Goal: Information Seeking & Learning: Learn about a topic

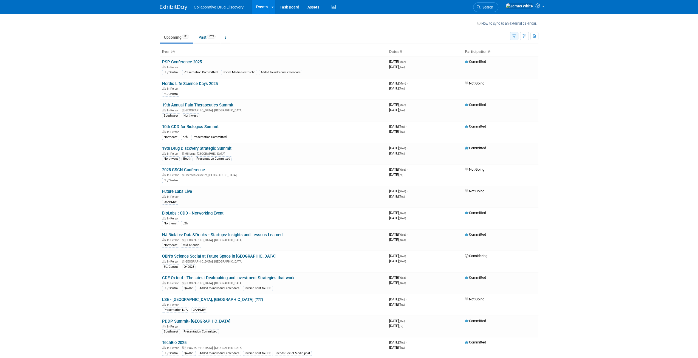
click at [516, 39] on button "button" at bounding box center [514, 36] width 8 height 8
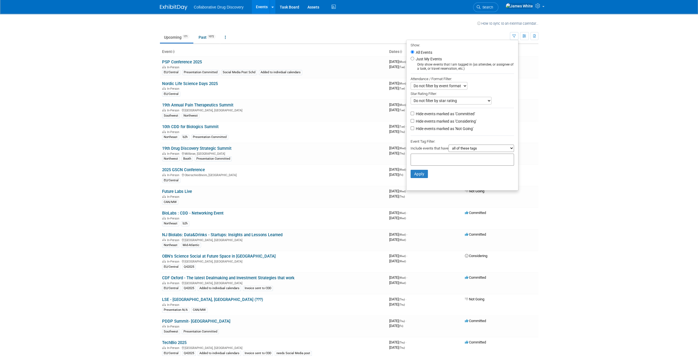
click at [448, 57] on li "Just My Events Only show events that I am tagged in (as attendee, or assignee o…" at bounding box center [462, 63] width 112 height 15
click at [424, 64] on div "Only show events that I am tagged in (as attendee, or assignee of a task, or tr…" at bounding box center [461, 67] width 103 height 8
click at [422, 60] on label "Just My Events" at bounding box center [428, 58] width 27 height 5
click at [414, 60] on input "Just My Events" at bounding box center [412, 59] width 4 height 4
radio input "true"
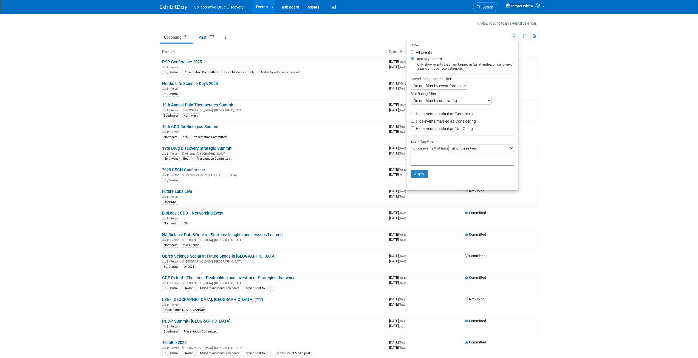
click at [418, 178] on li "Apply Clear Filters" at bounding box center [462, 174] width 112 height 16
click at [421, 175] on button "Apply" at bounding box center [419, 174] width 18 height 8
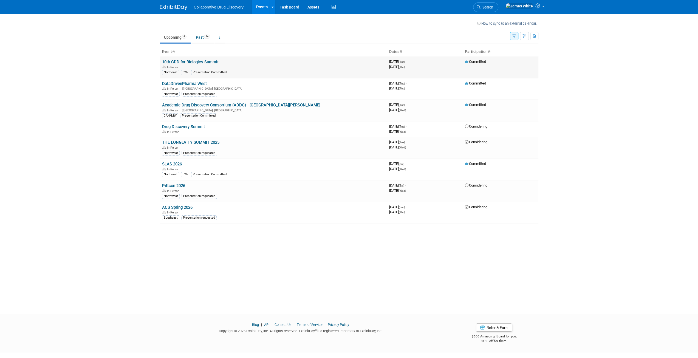
click at [203, 63] on link "10th CDD for Biologics Summit" at bounding box center [190, 61] width 56 height 5
click at [171, 161] on link "SLAS 2026" at bounding box center [172, 163] width 20 height 5
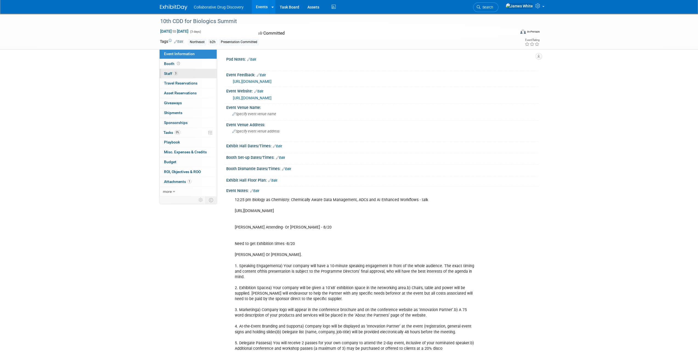
click at [180, 71] on link "3 Staff 3" at bounding box center [188, 74] width 57 height 10
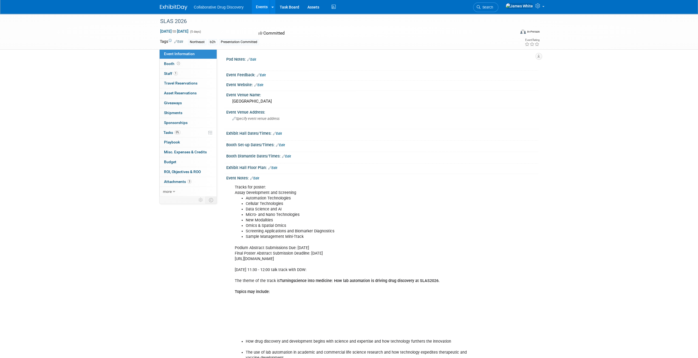
scroll to position [55, 0]
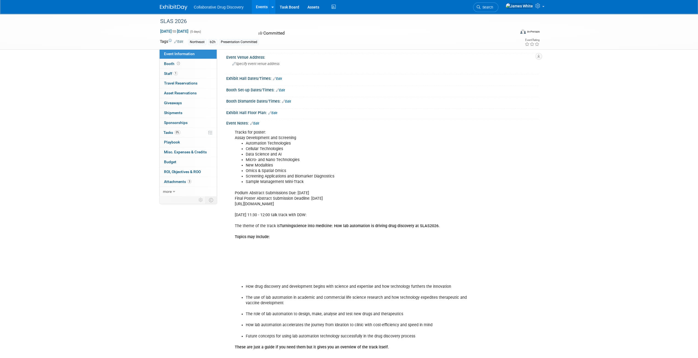
click at [290, 202] on div "Tracks for poster: Assay Development and Screening Automation Technologies Cell…" at bounding box center [354, 273] width 247 height 292
copy div "https://www.slas.org/events-calendar/slas2026-international-conference-exhibiti…"
click at [273, 223] on div "Tracks for poster: Assay Development and Screening Automation Technologies Cell…" at bounding box center [354, 273] width 247 height 292
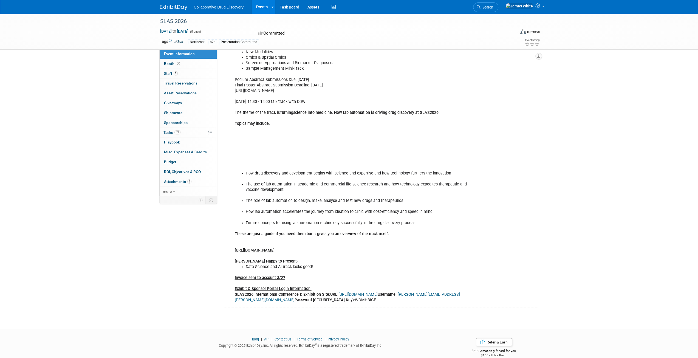
scroll to position [176, 0]
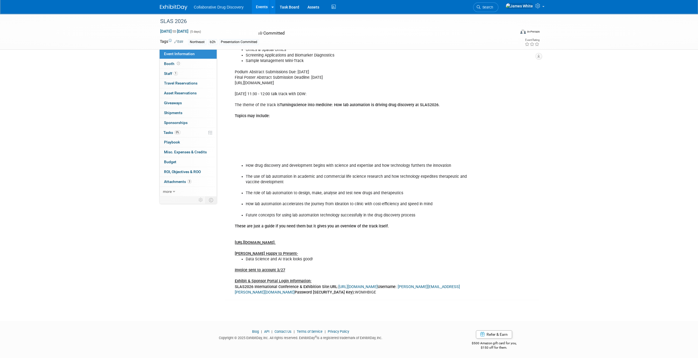
click at [276, 243] on u "https://info.edifydigitalmedia.com/iO6JrcYo2uD3ghKrty58." at bounding box center [255, 242] width 41 height 5
copy u "https://info.edifydigitalmedia.com/iO6JrcYo2uD3ghKrty58."
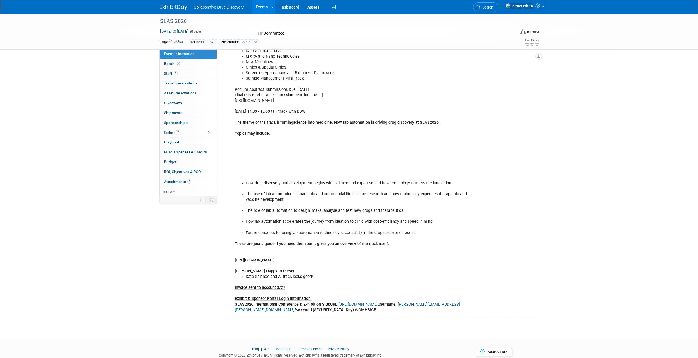
click at [362, 230] on li "Future concepts for using lab automation technology successfully in the drug di…" at bounding box center [360, 232] width 229 height 5
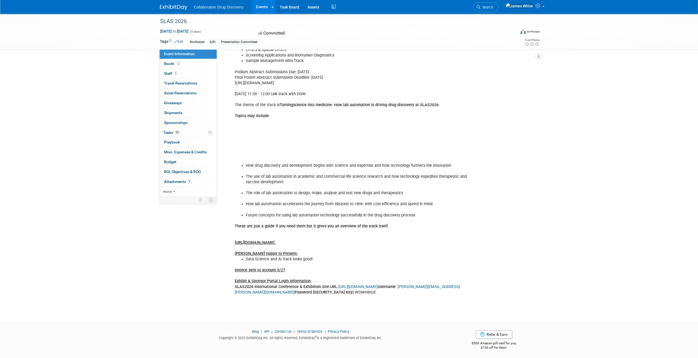
click at [353, 285] on link "https://www.conferenceharvester.com/harvester2expw/login.asp?EventKey=ANXMFLVZ" at bounding box center [357, 286] width 39 height 5
click at [174, 179] on span "Attachments 3" at bounding box center [177, 181] width 27 height 4
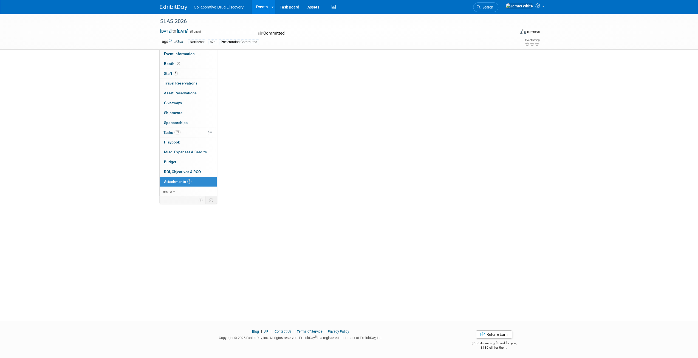
scroll to position [0, 0]
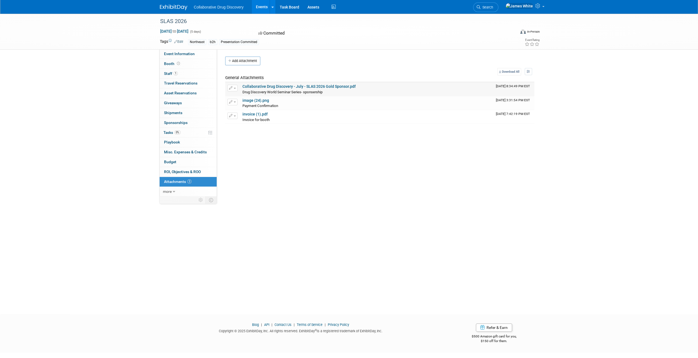
click at [313, 86] on link "Collaborative Drug Discovery - July - SLAS 2026 Gold Sponsor.pdf" at bounding box center [298, 86] width 113 height 4
click at [258, 100] on link "image (24).png" at bounding box center [255, 100] width 27 height 4
click at [261, 114] on link "invoice (1).pdf" at bounding box center [254, 114] width 25 height 4
click at [287, 6] on link "Task Board" at bounding box center [290, 7] width 28 height 14
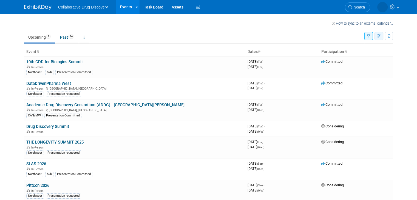
click at [381, 38] on icon "button" at bounding box center [379, 37] width 4 height 4
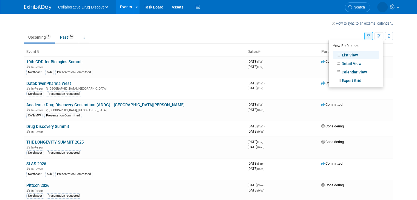
click at [357, 33] on ul "Upcoming 8 Past 14 All Events 22 Past and Upcoming Grouped Annually Events grou…" at bounding box center [194, 38] width 340 height 12
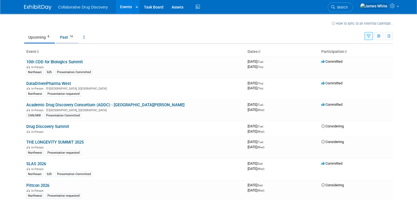
click at [62, 35] on link "Past 14" at bounding box center [67, 37] width 22 height 10
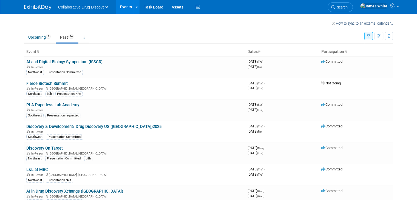
click at [373, 37] on button "button" at bounding box center [368, 36] width 8 height 8
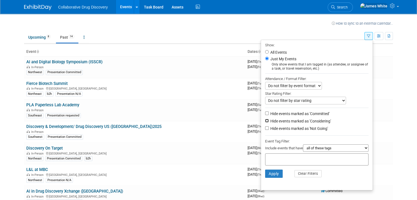
click at [268, 122] on input "Hide events marked as 'Considering'" at bounding box center [267, 121] width 4 height 4
checkbox input "true"
click at [269, 129] on input "Hide events marked as 'Not Going'" at bounding box center [267, 128] width 4 height 4
checkbox input "true"
click at [274, 172] on button "Apply" at bounding box center [274, 174] width 18 height 8
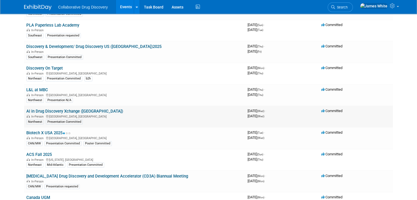
scroll to position [47, 0]
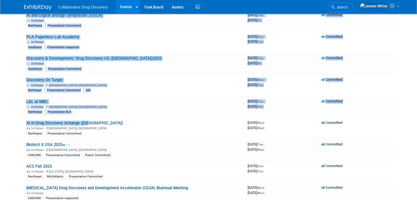
drag, startPoint x: 16, startPoint y: 123, endPoint x: 3, endPoint y: 126, distance: 13.7
click at [82, 121] on div "How to sync to an external calendar... New Event Duplicate Event Warning There …" at bounding box center [208, 115] width 377 height 297
click at [0, 126] on body "Collaborative Drug Discovery Events Recently Viewed Events: SLAS 2026 [DATE] to…" at bounding box center [208, 53] width 417 height 200
click at [9, 117] on body "Collaborative Drug Discovery Events Recently Viewed Events: SLAS 2026 [DATE] to…" at bounding box center [208, 53] width 417 height 200
click at [7, 117] on body "Collaborative Drug Discovery Events Recently Viewed Events: SLAS 2026 [DATE] to…" at bounding box center [208, 53] width 417 height 200
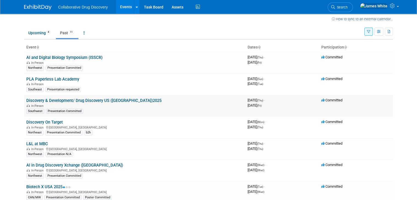
scroll to position [0, 0]
